Goal: Task Accomplishment & Management: Complete application form

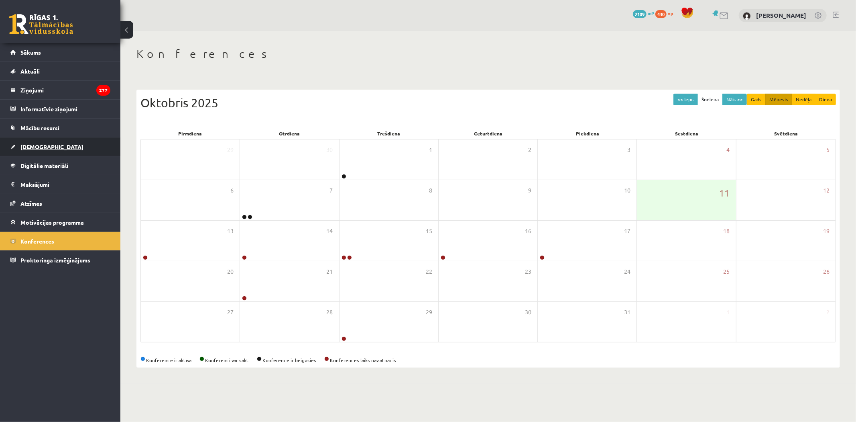
click at [66, 145] on link "[DEMOGRAPHIC_DATA]" at bounding box center [60, 146] width 100 height 18
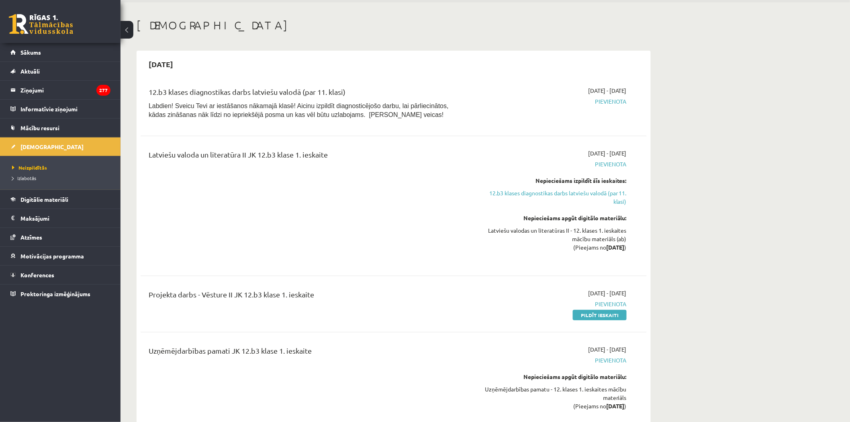
scroll to position [45, 0]
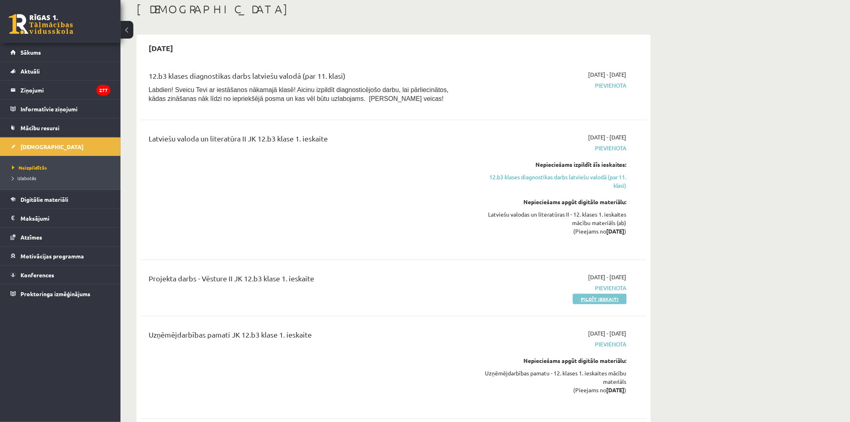
click at [602, 300] on link "Pildīt ieskaiti" at bounding box center [600, 298] width 54 height 10
click at [602, 297] on link "Pildīt ieskaiti" at bounding box center [600, 298] width 54 height 10
click at [587, 298] on link "Pildīt ieskaiti" at bounding box center [600, 298] width 54 height 10
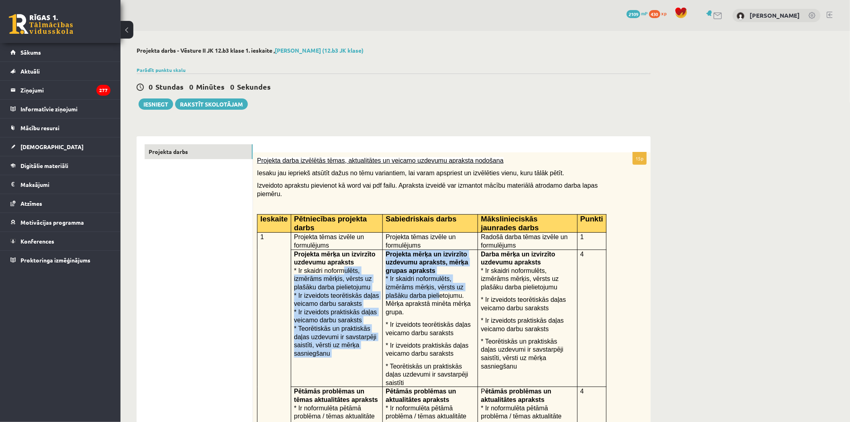
drag, startPoint x: 335, startPoint y: 266, endPoint x: 399, endPoint y: 285, distance: 66.2
click at [395, 285] on tr "Projekta mērķa un izvirzīto uzdevumu apraksts * Ir skaidri noformulēts, izmērām…" at bounding box center [431, 317] width 349 height 137
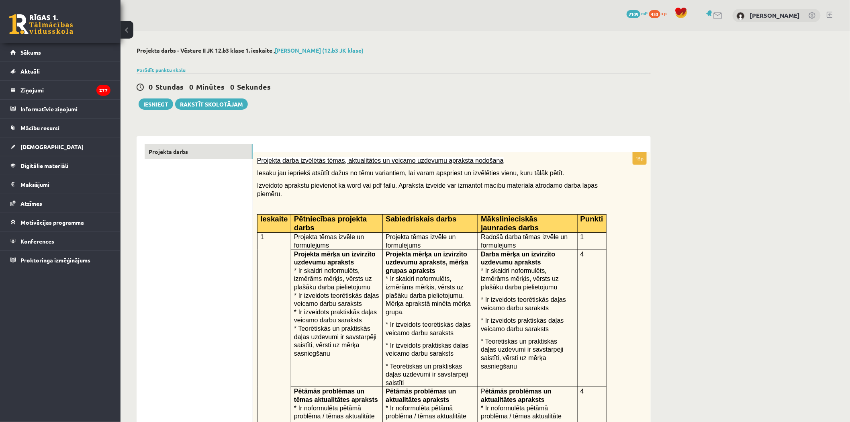
click at [414, 289] on span "* Ir skaidri noformulēts, izmērāms mērķis, vērsts uz plašāku darba pielietojumu…" at bounding box center [427, 295] width 85 height 40
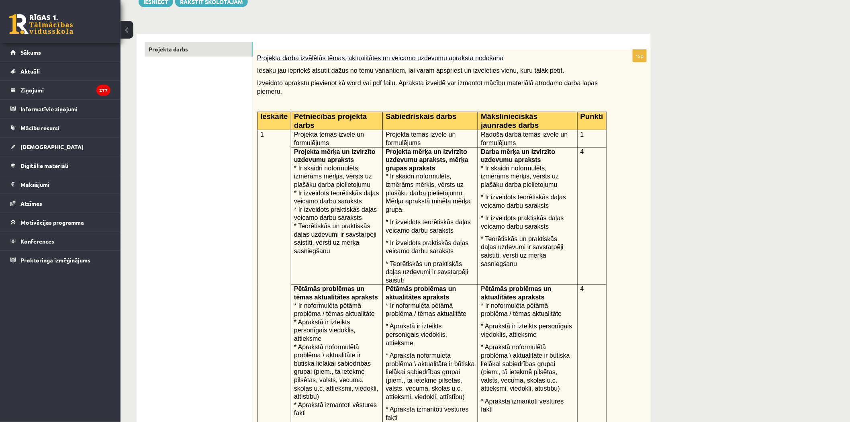
scroll to position [86, 0]
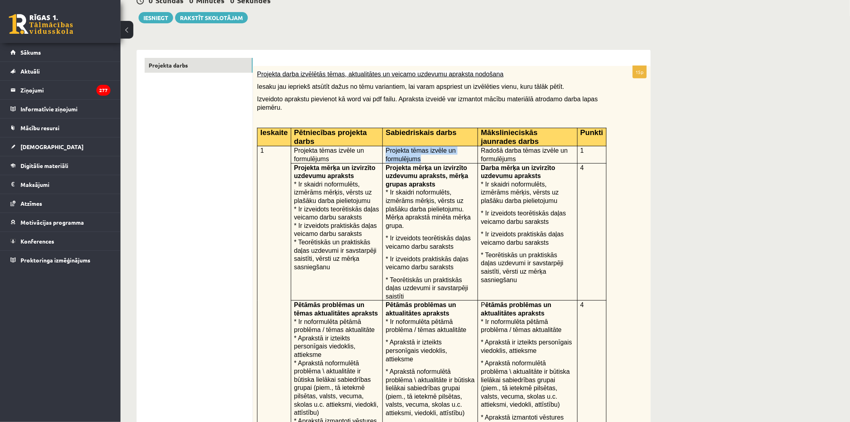
drag, startPoint x: 384, startPoint y: 143, endPoint x: 417, endPoint y: 149, distance: 33.5
click at [417, 149] on p "Projekta tēmas izvēle un formulējums" at bounding box center [429, 154] width 89 height 16
copy span "Projekta tēmas izvēle un formulējums"
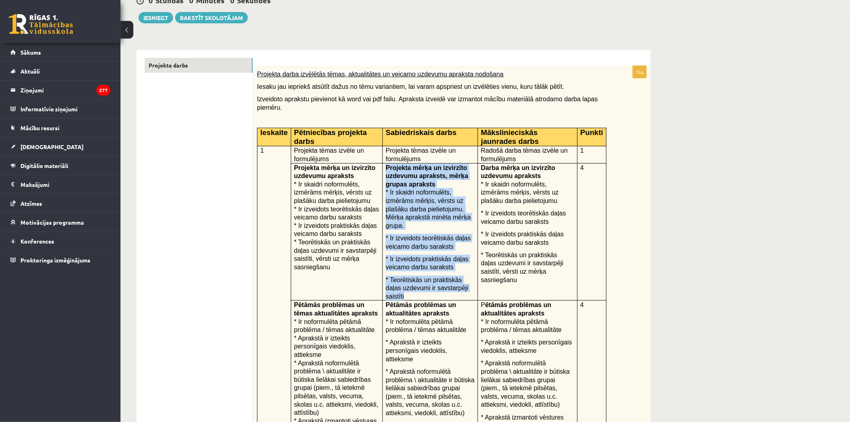
drag, startPoint x: 384, startPoint y: 161, endPoint x: 467, endPoint y: 271, distance: 137.6
click at [467, 271] on td "Projekta mērķa un izvirzīto uzdevumu apraksts, mērķa grupas apraksts * Ir skaid…" at bounding box center [430, 231] width 95 height 137
copy td "Projekta mērķa un izvirzīto uzdevumu apraksts, mērķa grupas apraksts * Ir skaid…"
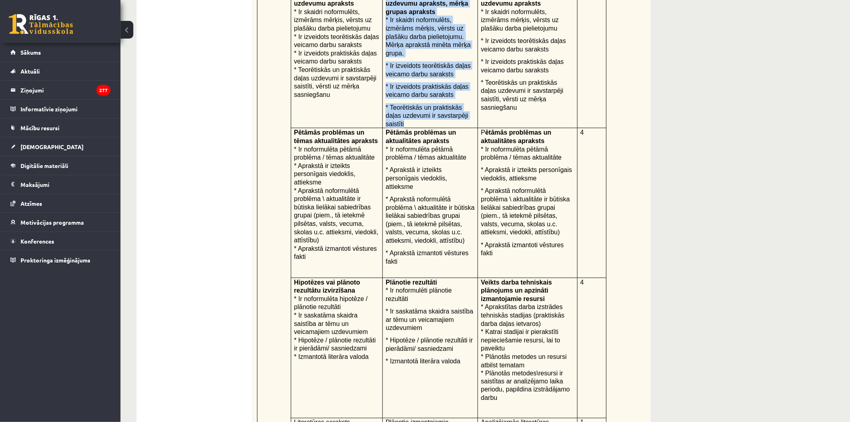
scroll to position [265, 0]
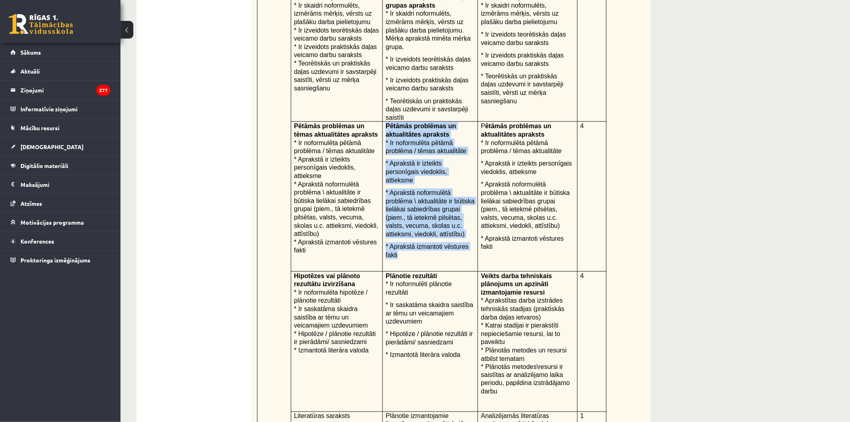
drag, startPoint x: 384, startPoint y: 103, endPoint x: 476, endPoint y: 217, distance: 146.2
click at [476, 217] on td "Pētāmās problēmas un aktualitātes apraksts * Ir noformulēta pētāmā problēma / t…" at bounding box center [430, 196] width 95 height 149
copy td "Pētāmās problēmas un aktualitātes apraksts * Ir noformulēta pētāmā problēma / t…"
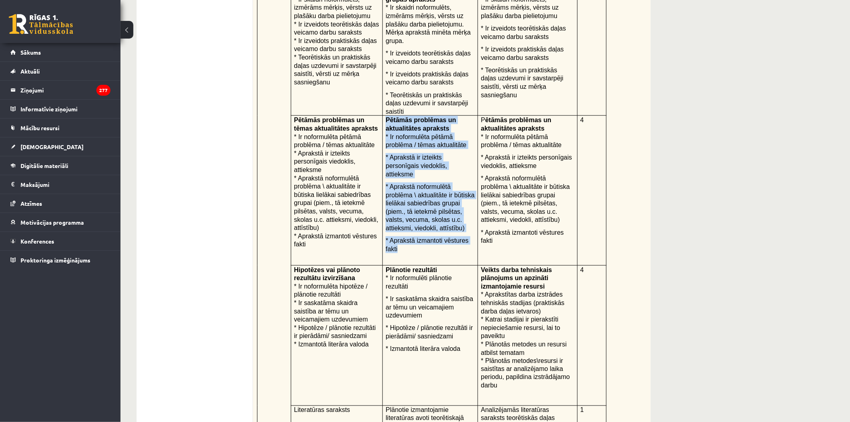
scroll to position [354, 0]
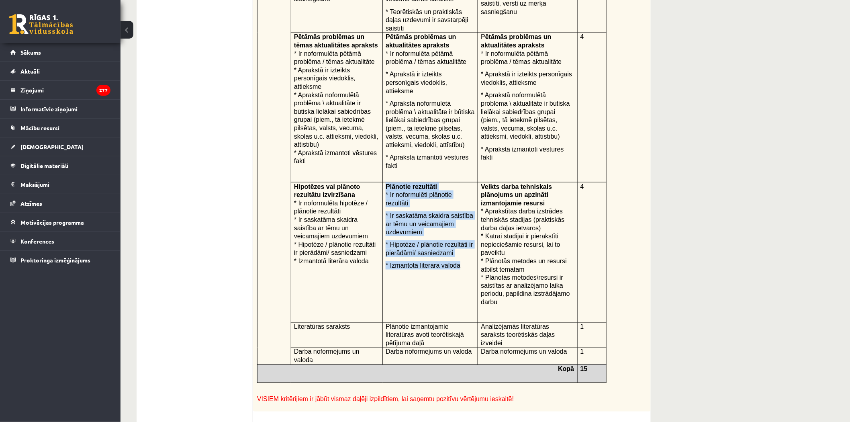
drag, startPoint x: 384, startPoint y: 147, endPoint x: 453, endPoint y: 223, distance: 103.2
click at [453, 223] on td "Plānotie rezultāti * Ir noformulēti plānotie rezultāti * Ir saskatāma skaidra s…" at bounding box center [430, 252] width 95 height 140
copy td "Plānotie rezultāti * Ir noformulēti plānotie rezultāti * Ir saskatāma skaidra s…"
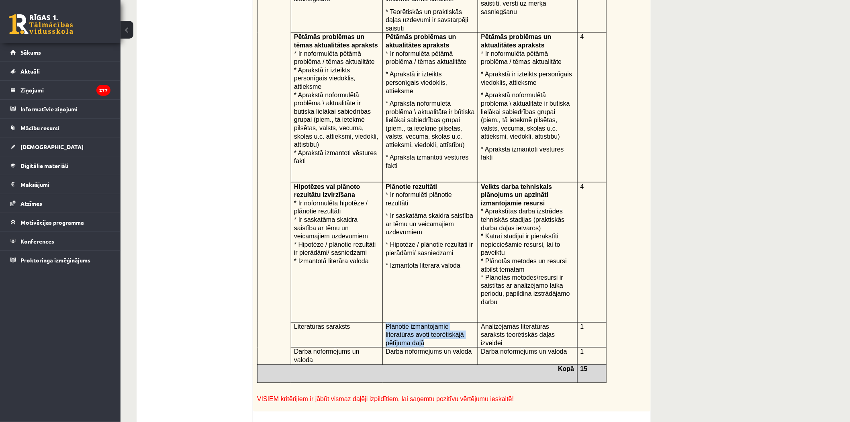
drag, startPoint x: 384, startPoint y: 280, endPoint x: 467, endPoint y: 287, distance: 83.0
click at [467, 322] on p "Plānotie izmantojamie literatūras avoti teorētiskajā pētījuma daļā" at bounding box center [429, 334] width 89 height 25
copy span "Plānotie izmantojamie literatūras avoti teorētiskajā pētījuma daļā"
drag, startPoint x: 385, startPoint y: 298, endPoint x: 464, endPoint y: 298, distance: 79.1
click at [464, 347] on p "Darba noformējums un valoda" at bounding box center [429, 351] width 89 height 8
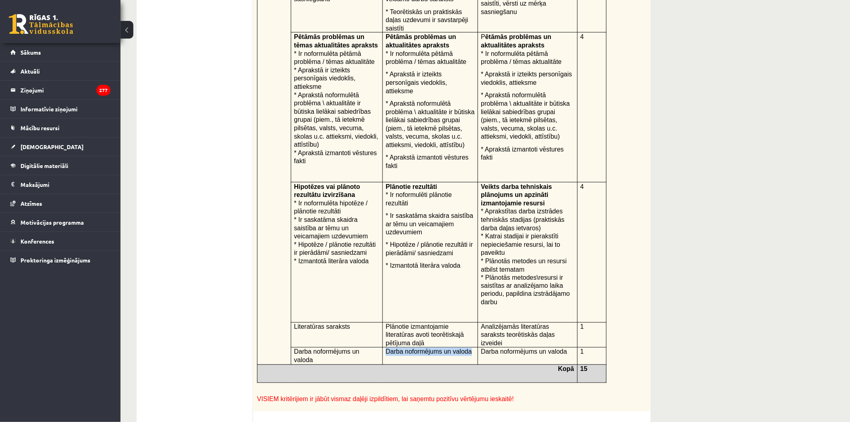
copy span "Darba noformējums un valoda"
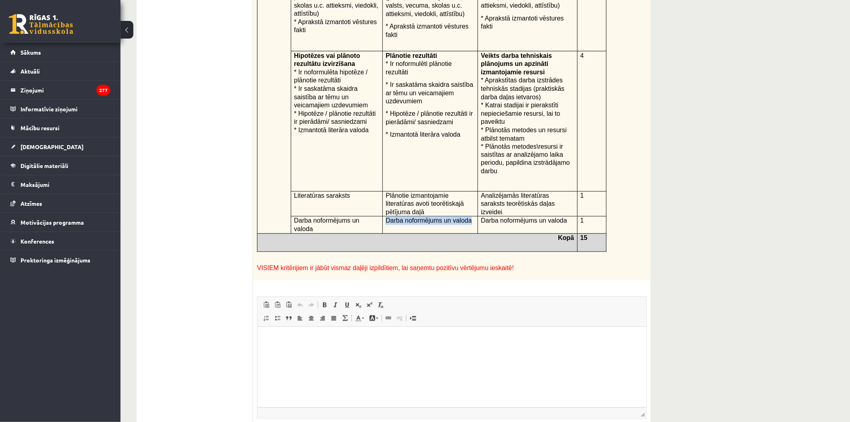
scroll to position [488, 0]
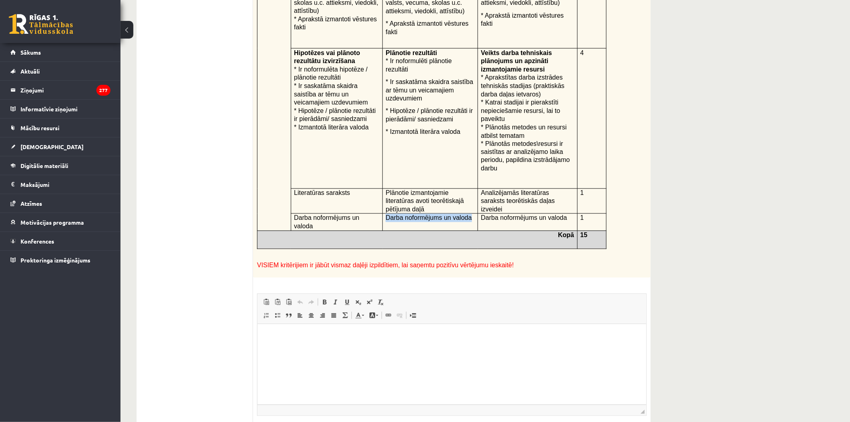
type input "**********"
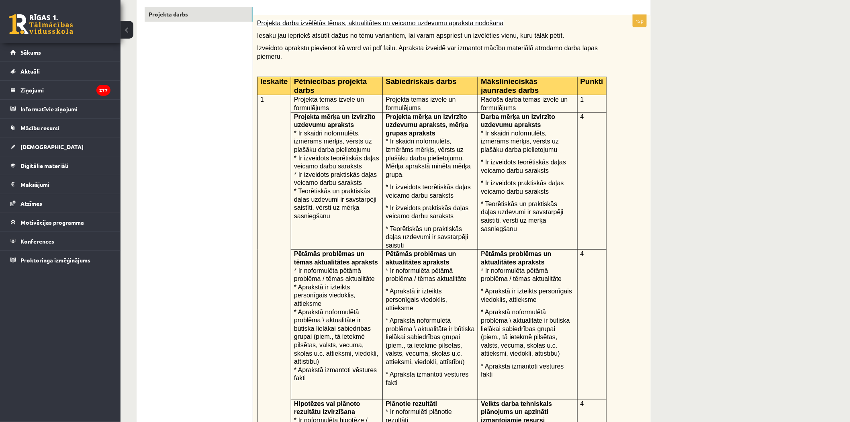
scroll to position [0, 0]
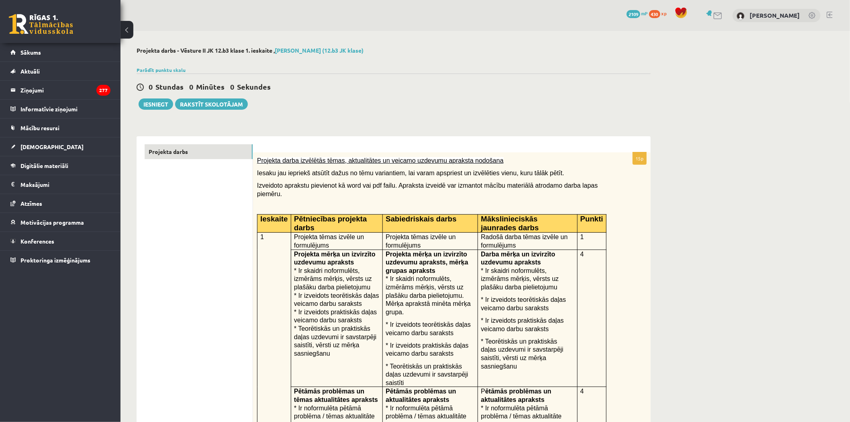
click at [417, 202] on p at bounding box center [431, 206] width 349 height 8
click at [157, 109] on button "Iesniegt" at bounding box center [156, 103] width 35 height 11
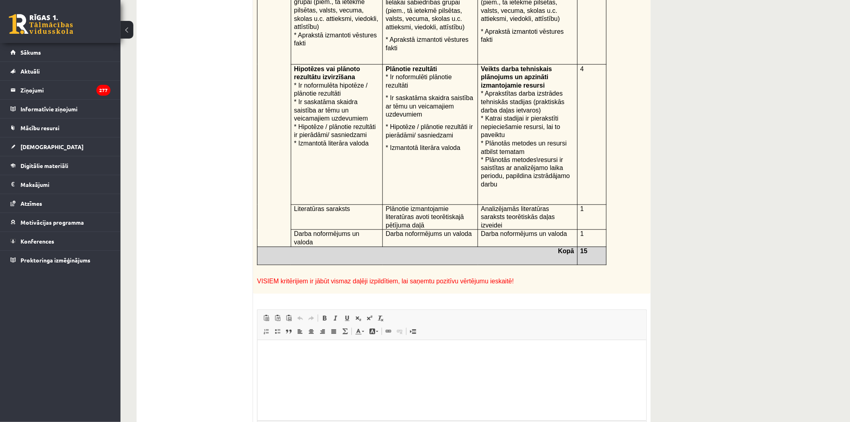
scroll to position [496, 0]
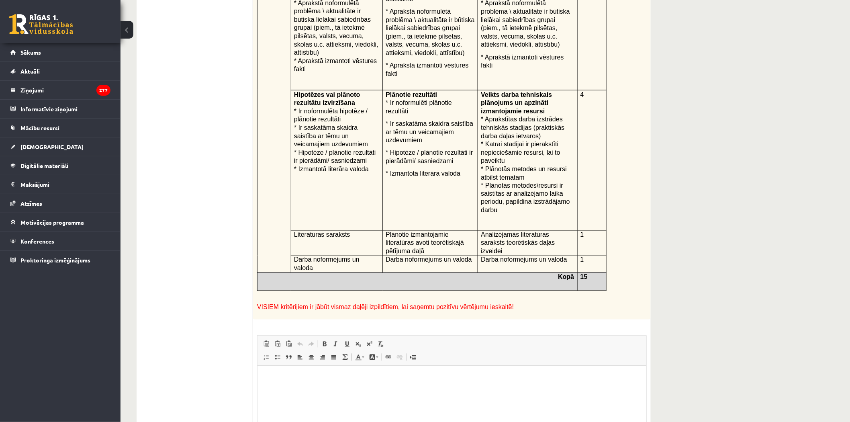
scroll to position [496, 0]
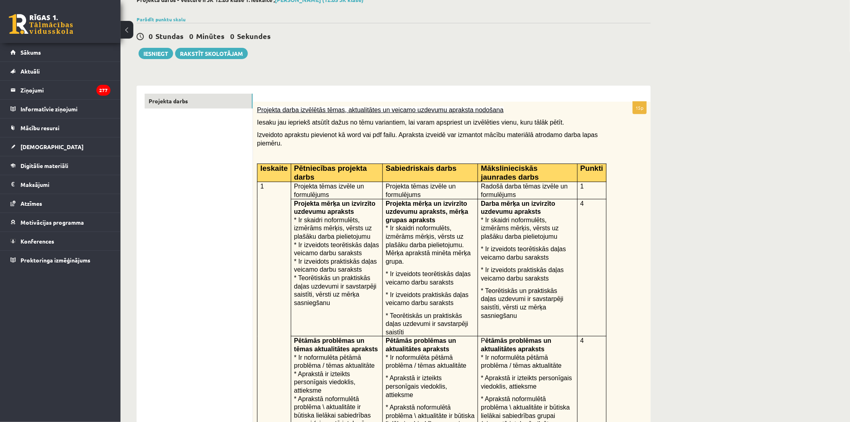
scroll to position [0, 0]
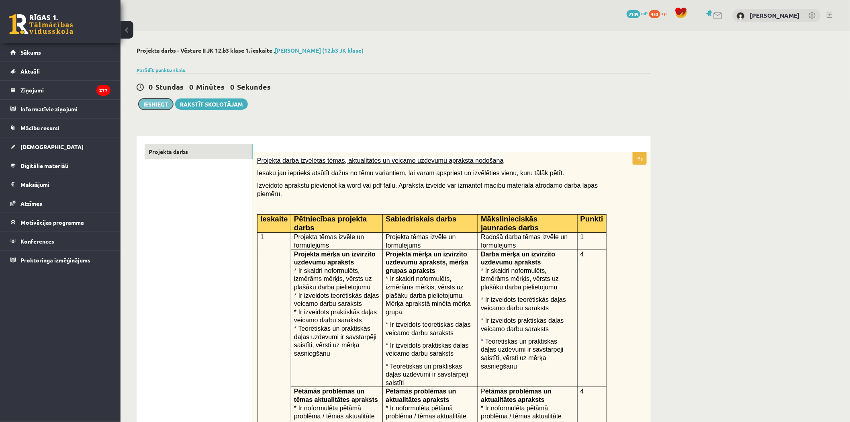
click at [157, 104] on button "Iesniegt" at bounding box center [156, 103] width 35 height 11
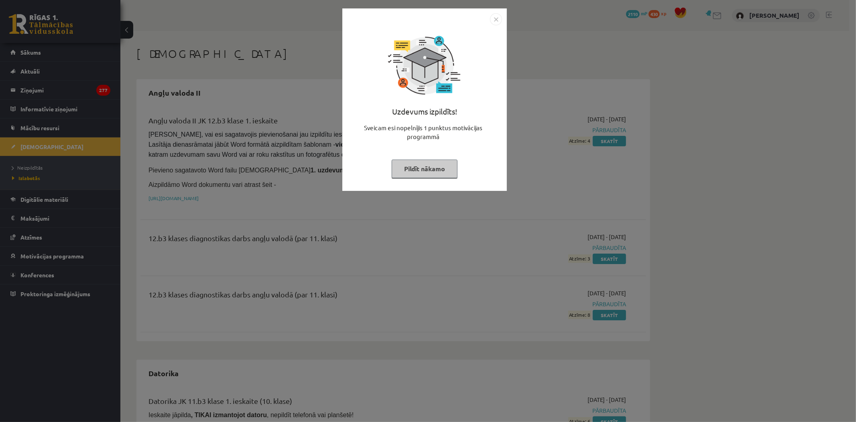
click at [446, 167] on button "Pildīt nākamo" at bounding box center [425, 168] width 66 height 18
